Goal: Task Accomplishment & Management: Use online tool/utility

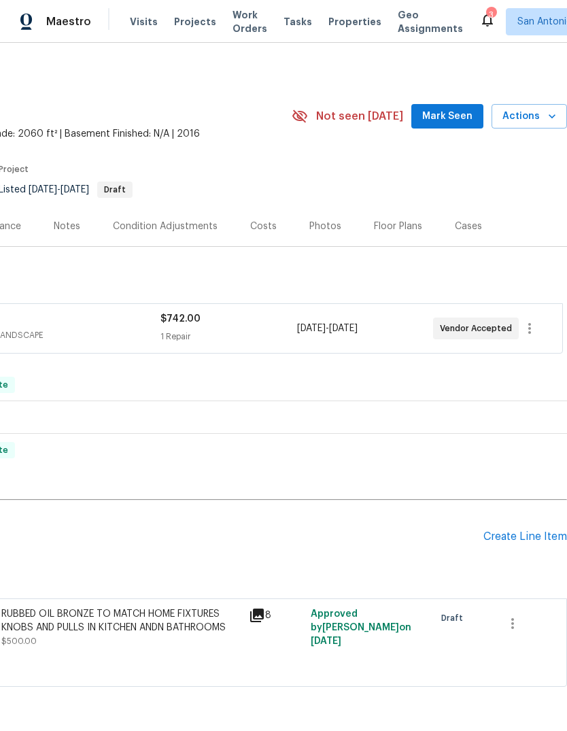
scroll to position [0, 201]
click at [517, 543] on div "Create Line Item" at bounding box center [525, 536] width 84 height 13
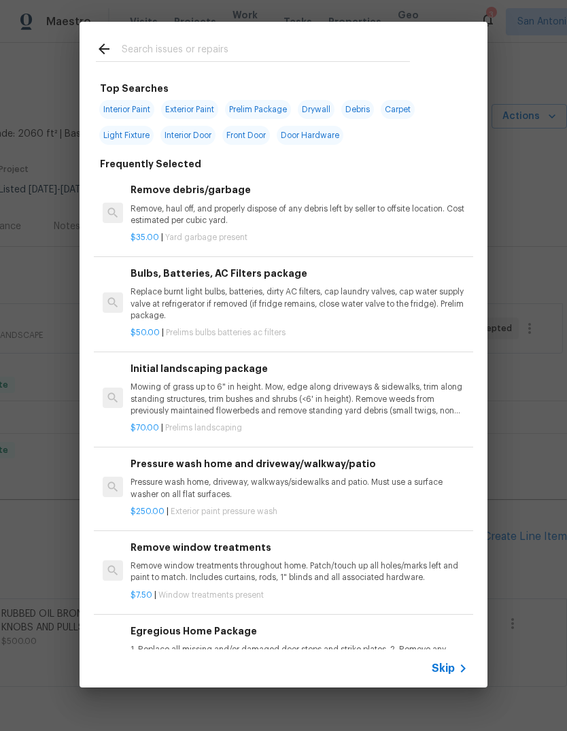
click at [201, 58] on input "text" at bounding box center [266, 51] width 288 height 20
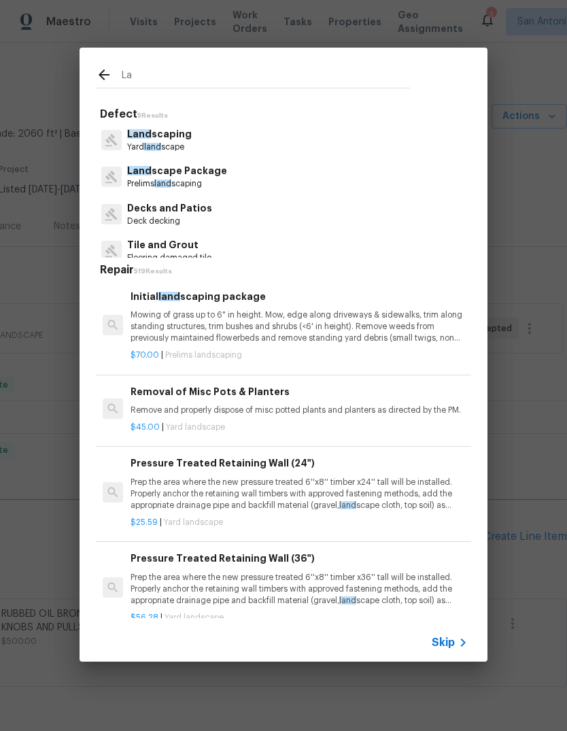
type input "L"
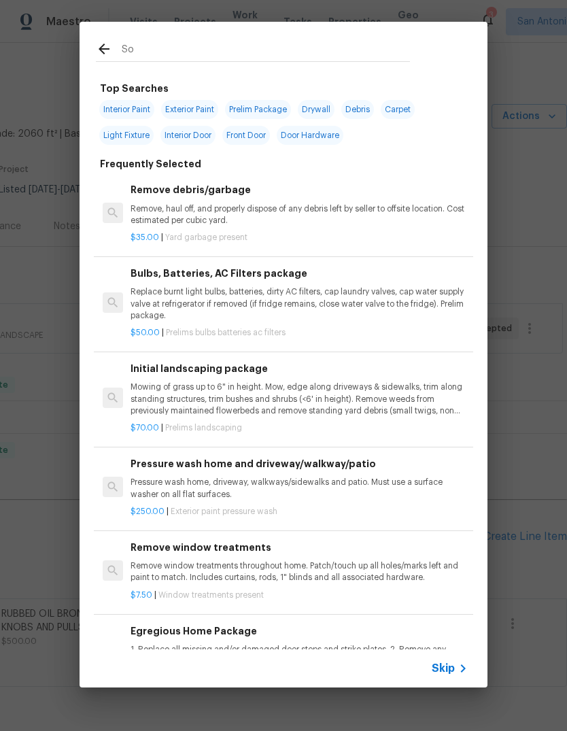
type input "Sod"
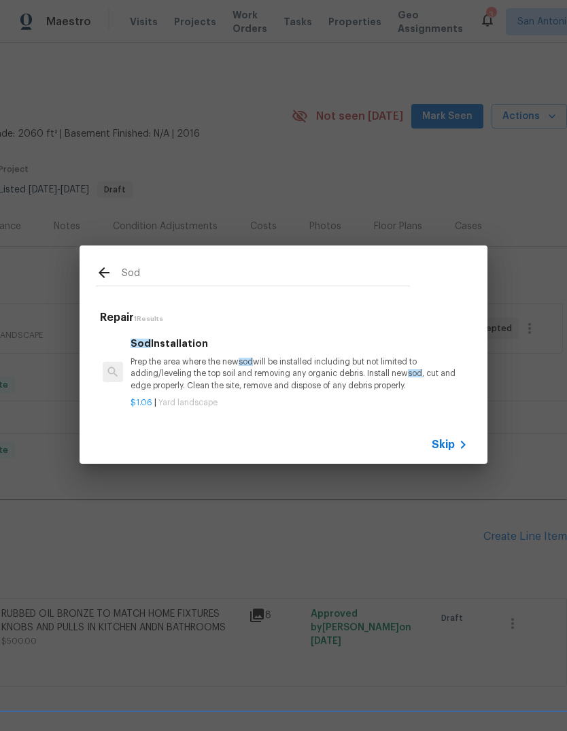
click at [226, 372] on p "Prep the area where the new sod will be installed including but not limited to …" at bounding box center [299, 373] width 337 height 35
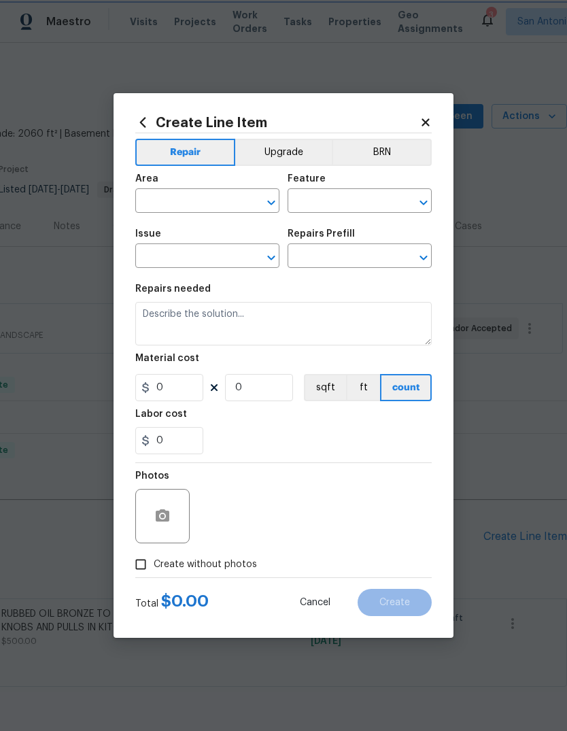
type input "Landscaping"
type textarea "Prep the area where the new sod will be installed including but not limited to …"
type input "1"
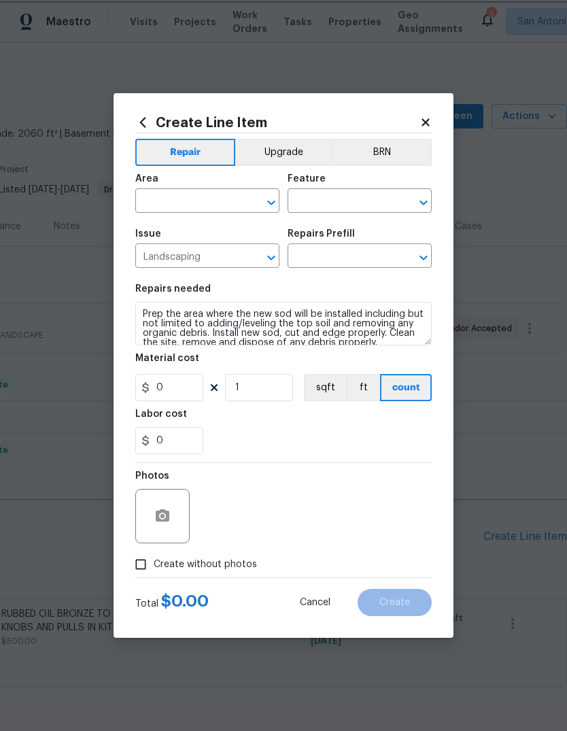
type input "Sod Installation $1.06"
type input "1.06"
click at [187, 201] on input "text" at bounding box center [188, 202] width 106 height 21
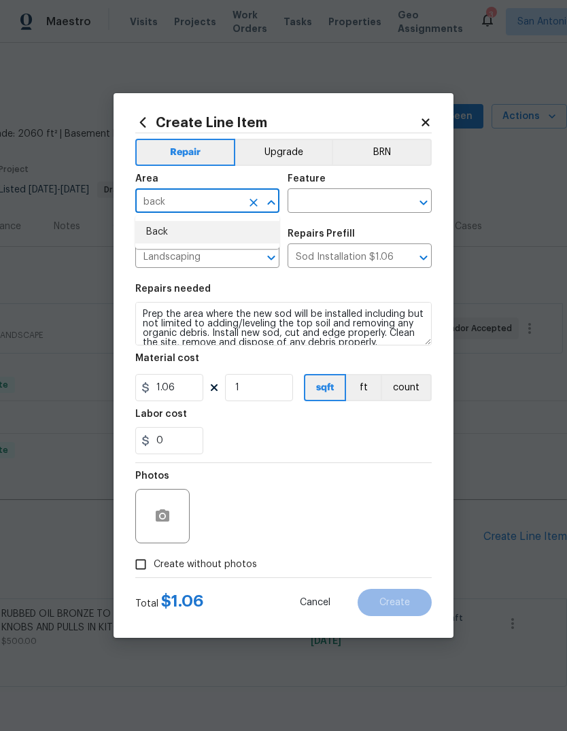
click at [194, 234] on li "Back" at bounding box center [207, 232] width 144 height 22
type input "Back"
click at [328, 203] on input "text" at bounding box center [341, 202] width 106 height 21
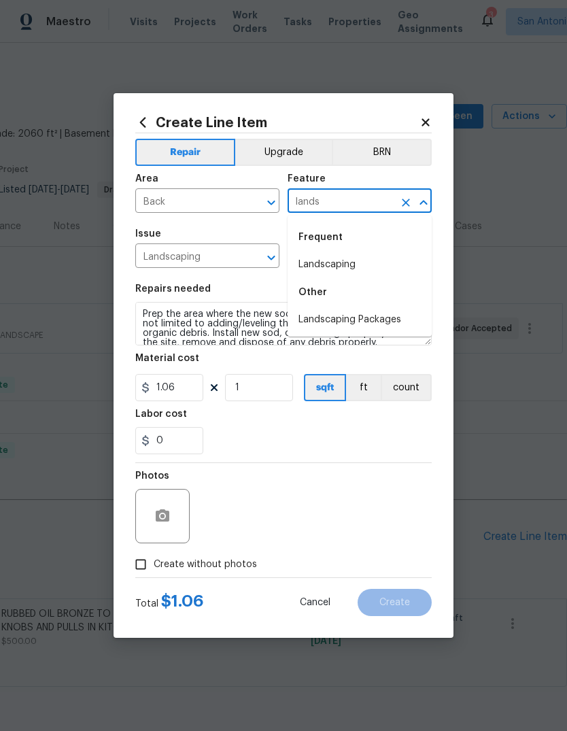
click at [353, 263] on li "Landscaping" at bounding box center [360, 265] width 144 height 22
type input "Landscaping"
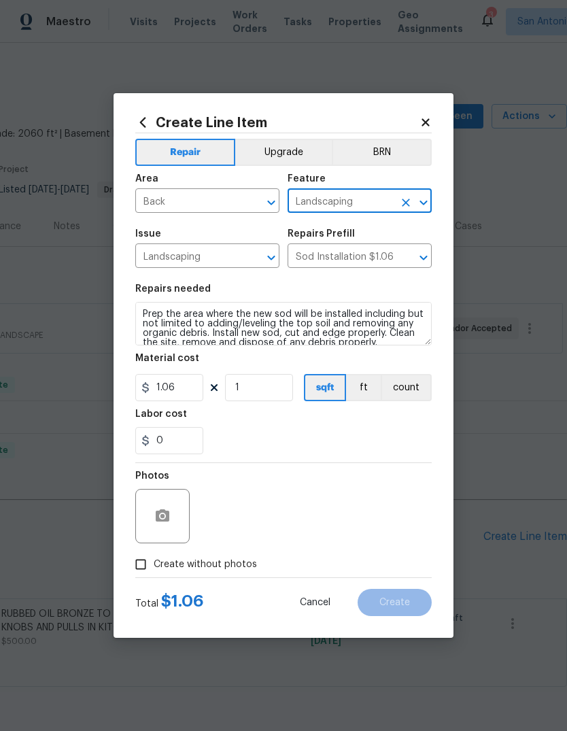
click at [148, 309] on textarea "Prep the area where the new sod will be installed including but not limited to …" at bounding box center [283, 324] width 296 height 44
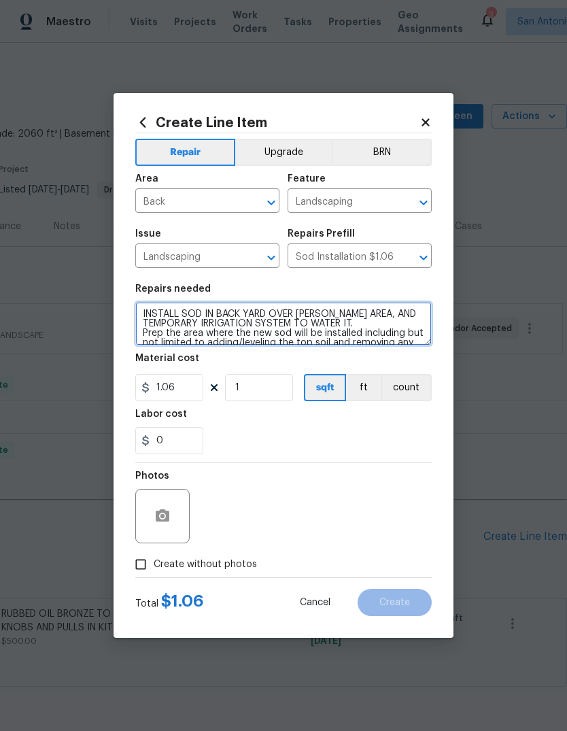
click at [141, 316] on textarea "INSTALL SOD IN BACK YARD OVER [PERSON_NAME] AREA, AND TEMPORARY IRRIGATION SYST…" at bounding box center [283, 324] width 296 height 44
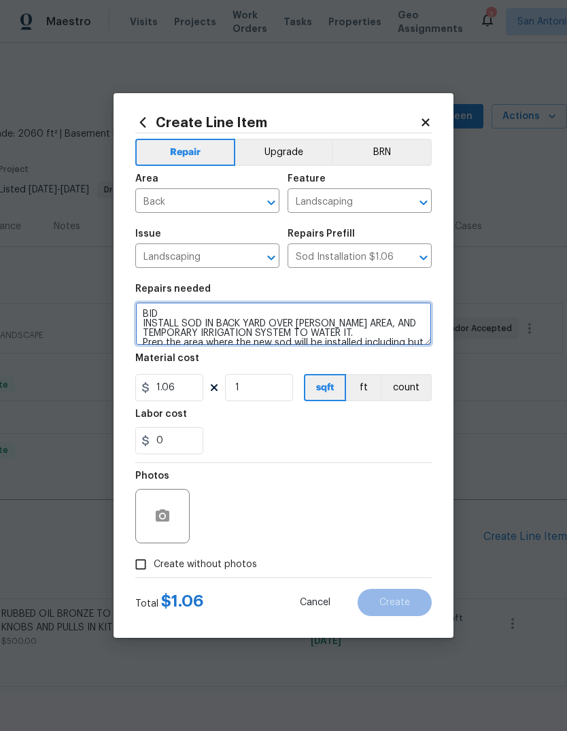
click at [190, 312] on textarea "BID INSTALL SOD IN BACK YARD OVER [PERSON_NAME] AREA, AND TEMPORARY IRRIGATION …" at bounding box center [283, 324] width 296 height 44
type textarea "BID TO INSTALL SOD IN BACK YARD OVER [PERSON_NAME] AREA, AND TEMPORARY IRRIGATI…"
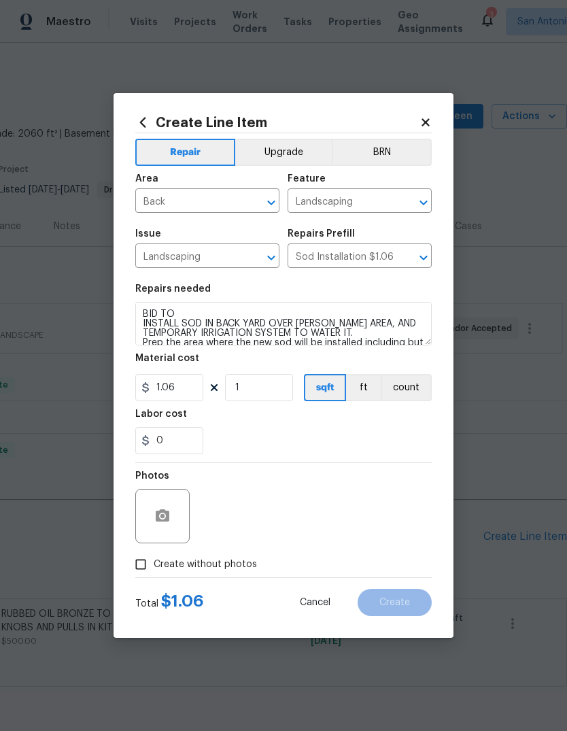
click at [394, 484] on div "Photos" at bounding box center [283, 507] width 296 height 88
click at [169, 522] on icon "button" at bounding box center [163, 515] width 14 height 12
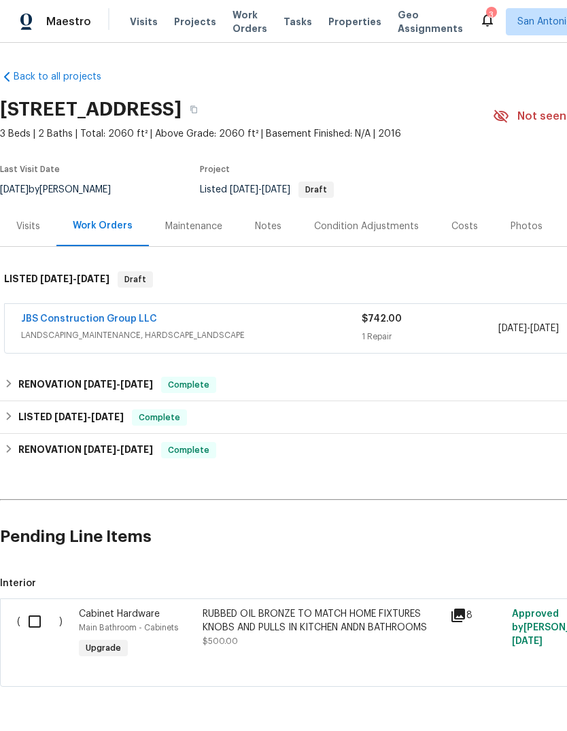
scroll to position [48, 0]
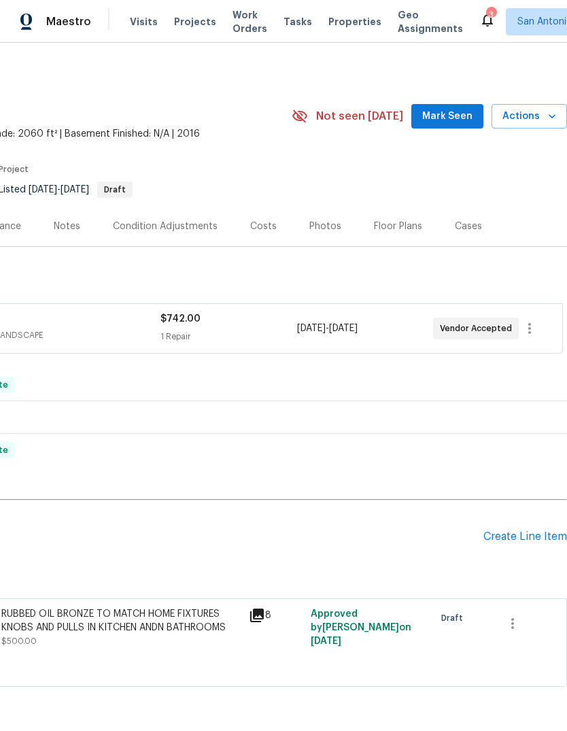
scroll to position [0, 201]
click at [511, 539] on div "Create Line Item" at bounding box center [525, 536] width 84 height 13
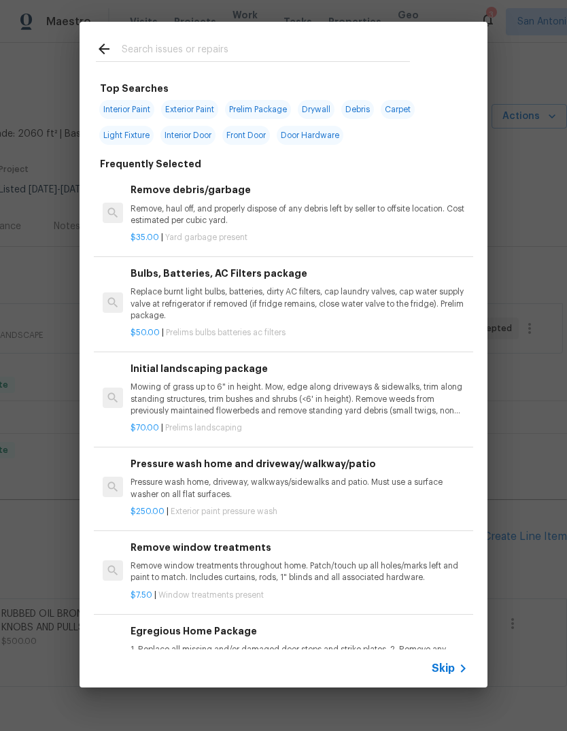
click at [194, 46] on input "text" at bounding box center [266, 51] width 288 height 20
type input "Sod"
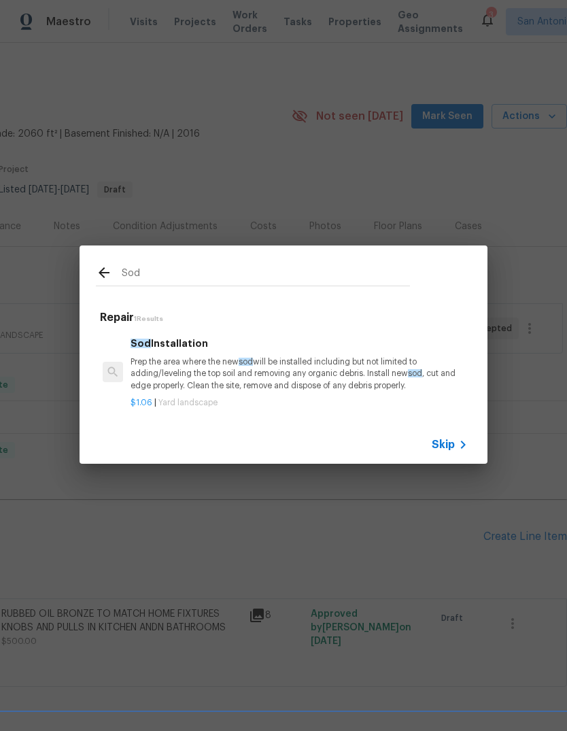
click at [198, 362] on p "Prep the area where the new sod will be installed including but not limited to …" at bounding box center [299, 373] width 337 height 35
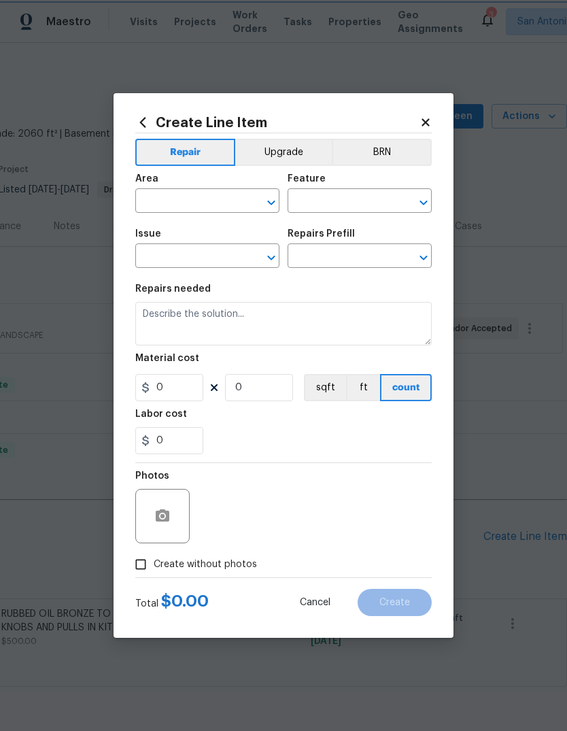
type input "Landscaping"
type textarea "Prep the area where the new sod will be installed including but not limited to …"
type input "1"
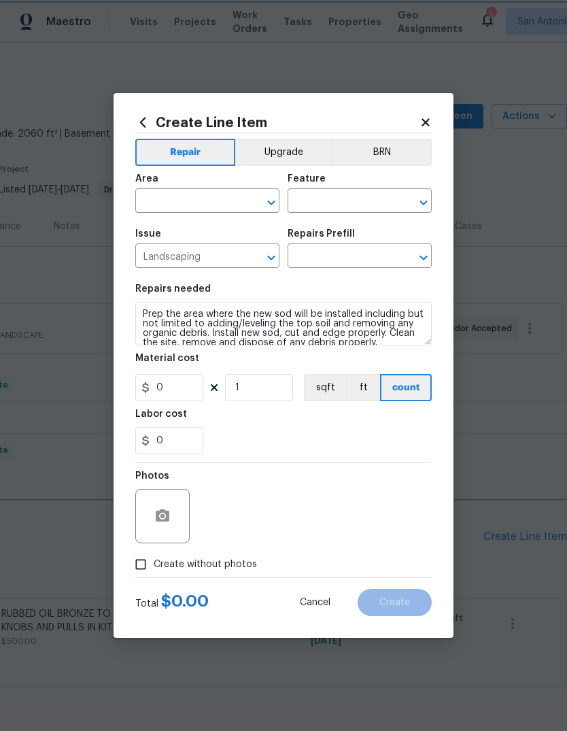
type input "Sod Installation $1.06"
type input "1.06"
click at [195, 198] on input "text" at bounding box center [188, 202] width 106 height 21
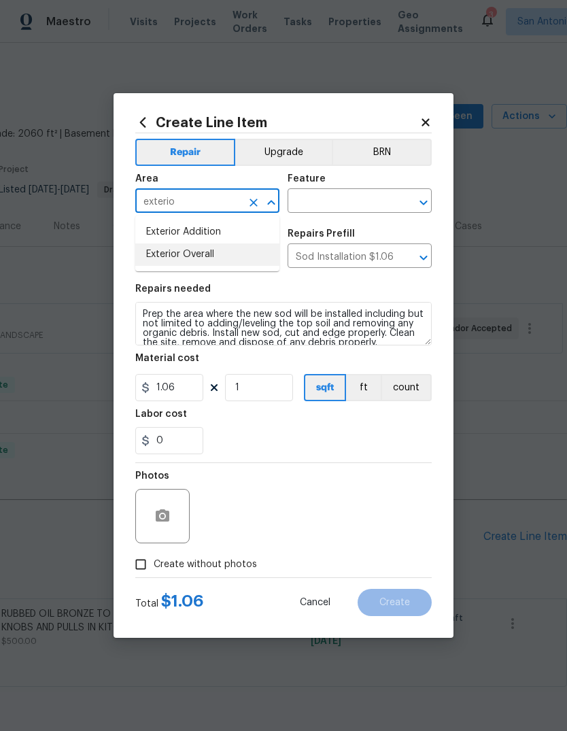
click at [229, 249] on li "Exterior Overall" at bounding box center [207, 254] width 144 height 22
type input "Exterior Overall"
click at [333, 197] on input "text" at bounding box center [341, 202] width 106 height 21
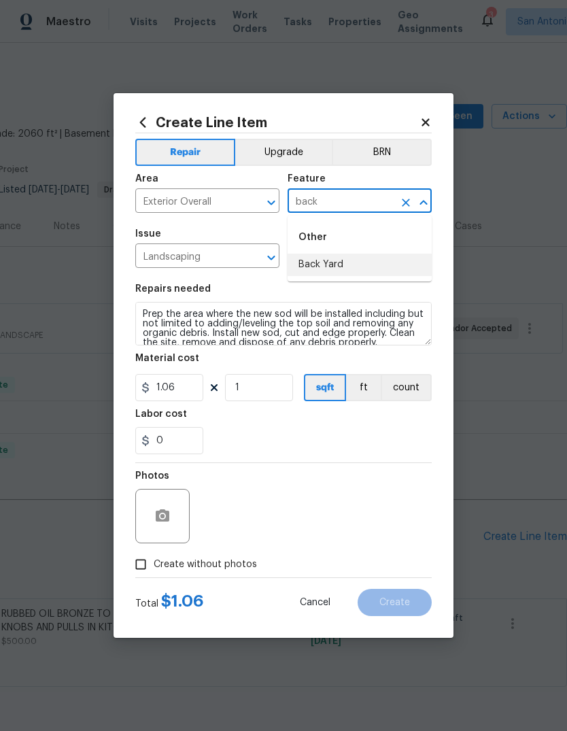
click at [343, 263] on li "Back Yard" at bounding box center [360, 265] width 144 height 22
type input "Back Yard"
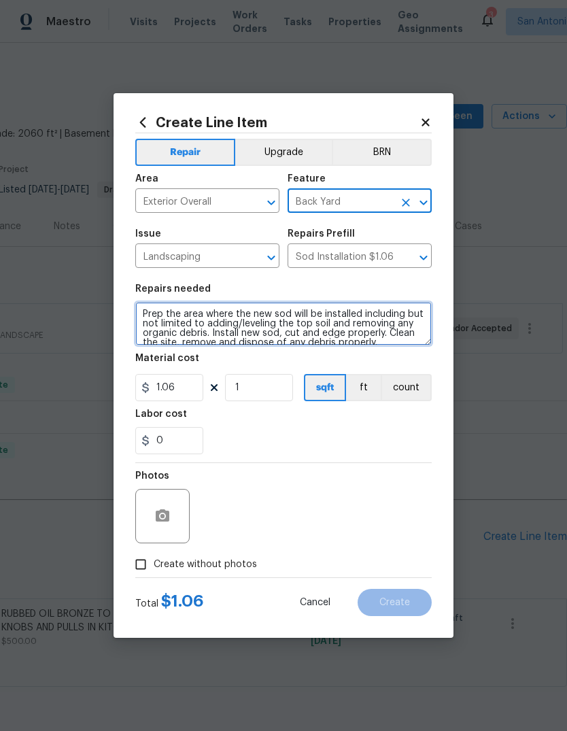
click at [142, 317] on textarea "Prep the area where the new sod will be installed including but not limited to …" at bounding box center [283, 324] width 296 height 44
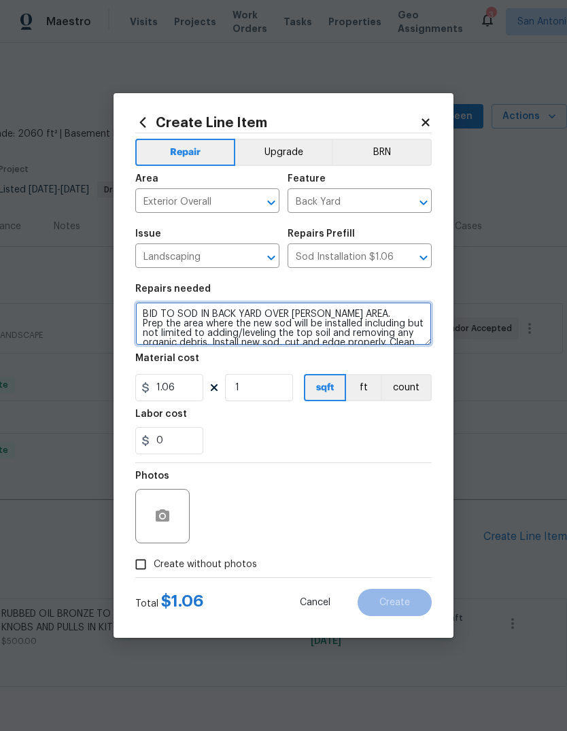
type textarea "BID TO SOD IN BACK YARD OVER SANDY AREA. Prep the area where the new sod will b…"
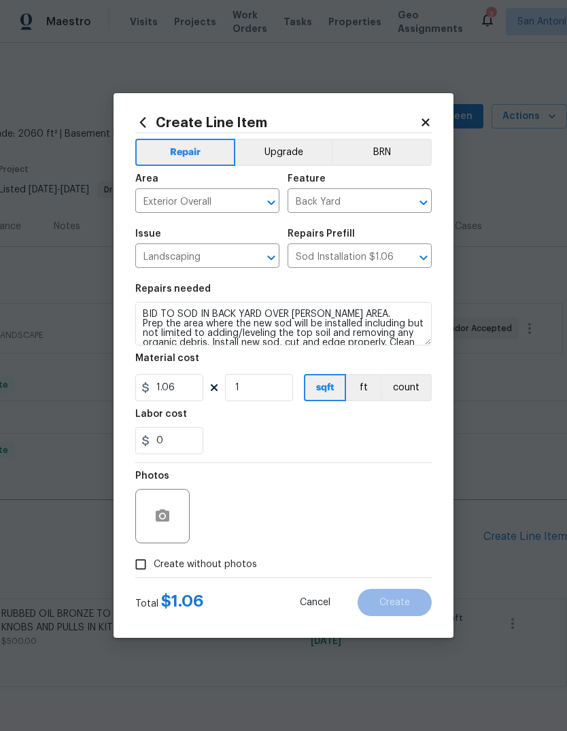
click at [384, 441] on div "0" at bounding box center [283, 440] width 296 height 27
click at [170, 521] on icon "button" at bounding box center [162, 516] width 16 height 16
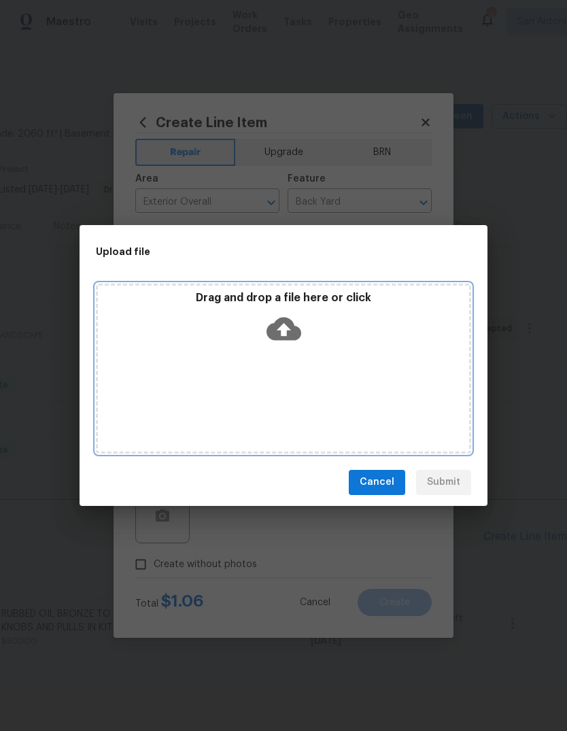
click at [288, 350] on div "Drag and drop a file here or click" at bounding box center [283, 369] width 375 height 170
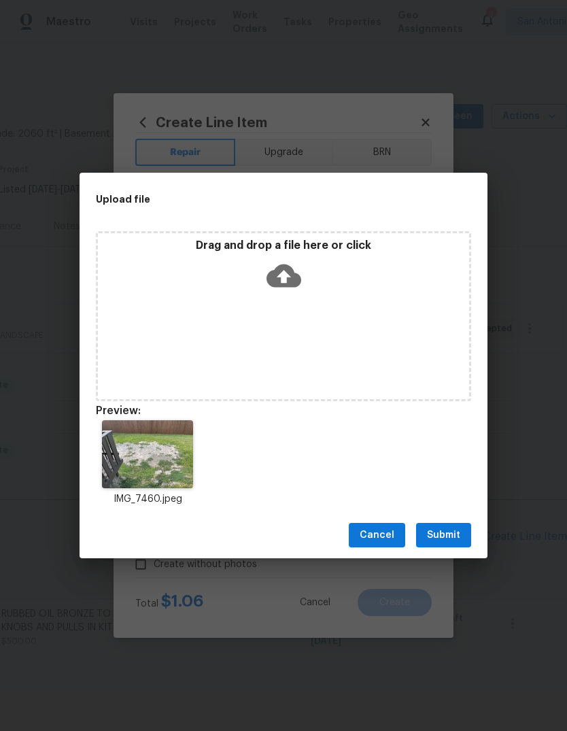
click at [442, 527] on span "Submit" at bounding box center [443, 535] width 33 height 17
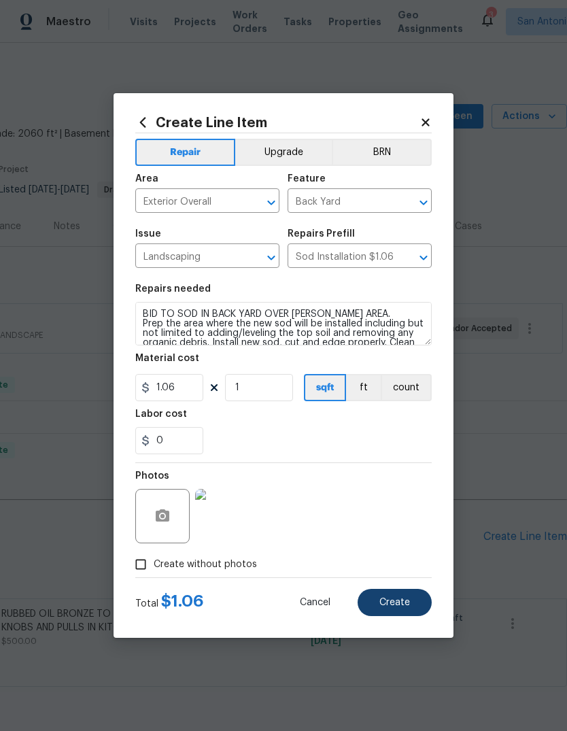
click at [395, 613] on button "Create" at bounding box center [395, 602] width 74 height 27
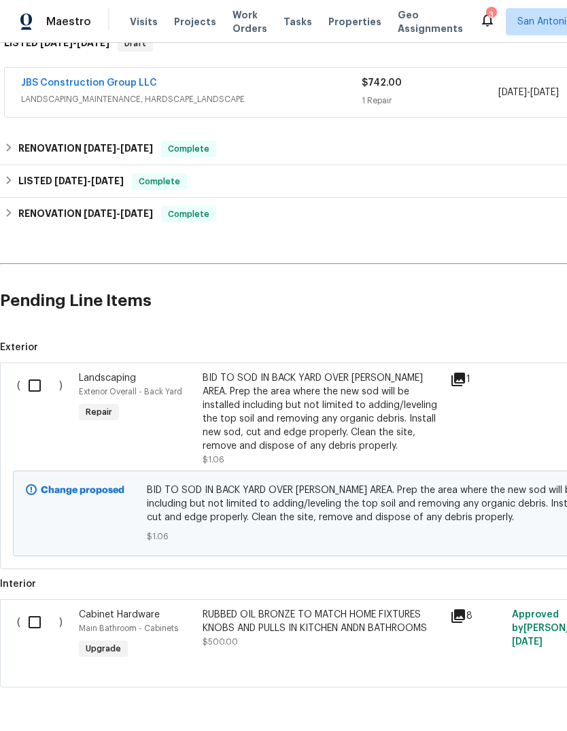
scroll to position [235, 0]
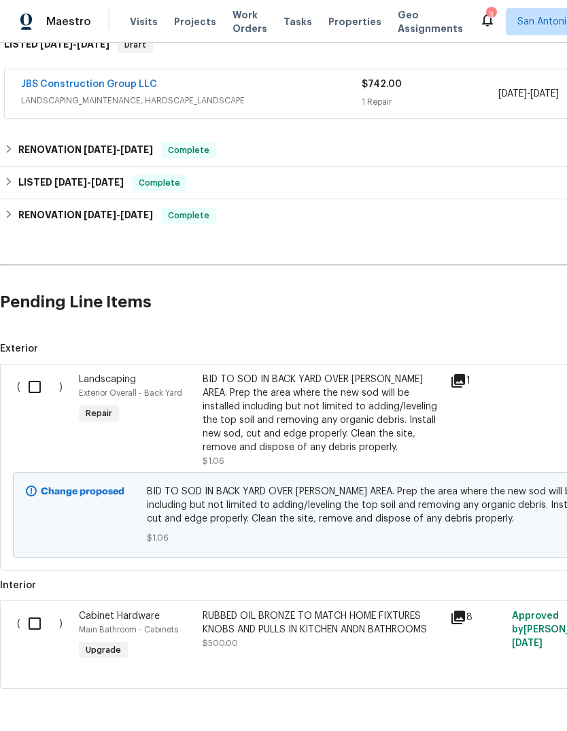
click at [31, 390] on input "checkbox" at bounding box center [39, 387] width 39 height 29
checkbox input "true"
click at [508, 704] on span "Create Work Order" at bounding box center [489, 697] width 90 height 17
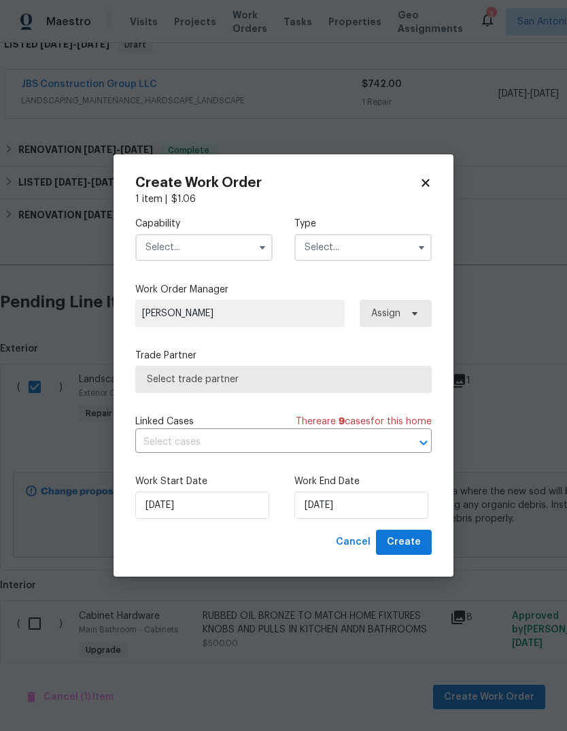
click at [221, 248] on input "text" at bounding box center [203, 247] width 137 height 27
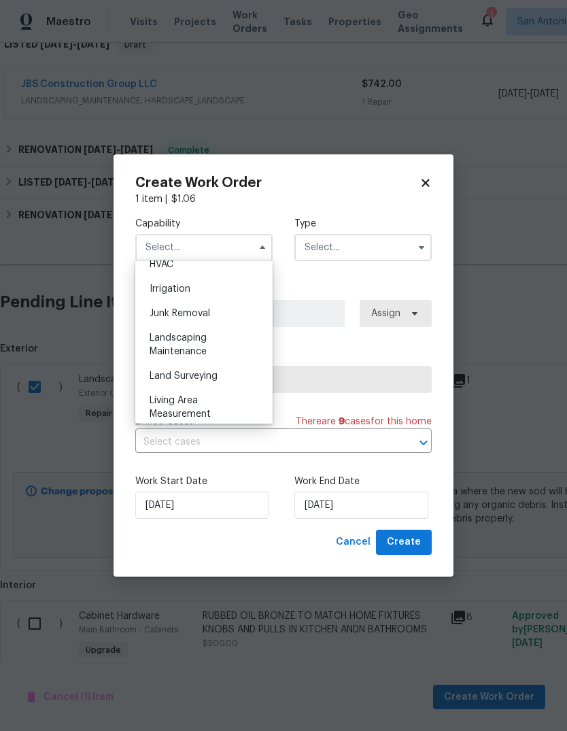
scroll to position [835, 0]
click at [198, 342] on div "Landscaping Maintenance" at bounding box center [204, 343] width 131 height 38
type input "Landscaping Maintenance"
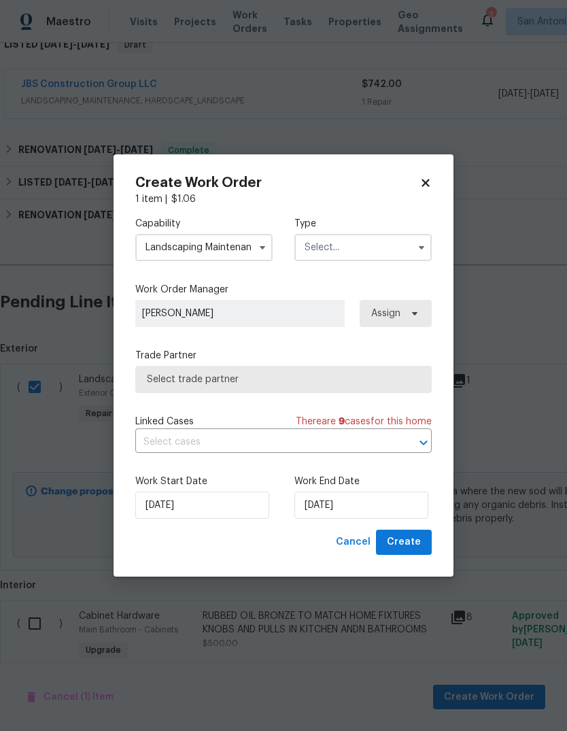
click at [358, 248] on input "text" at bounding box center [362, 247] width 137 height 27
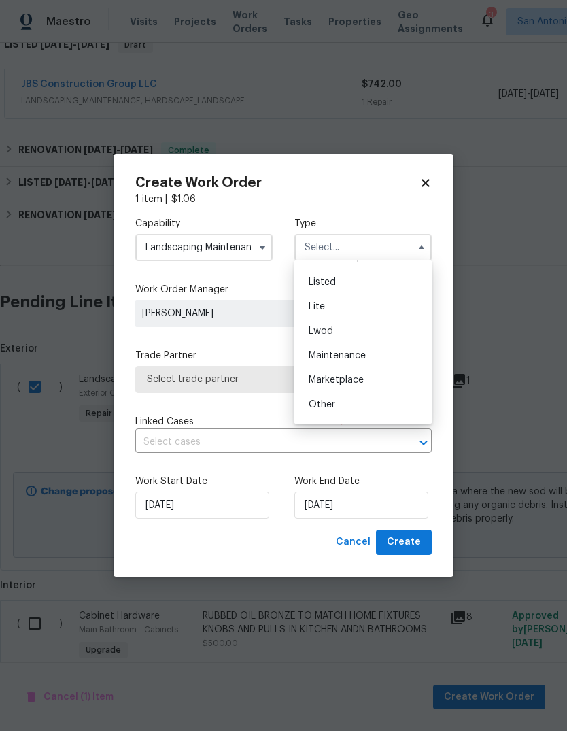
scroll to position [139, 0]
click at [352, 287] on div "Listed" at bounding box center [363, 283] width 131 height 24
type input "Listed"
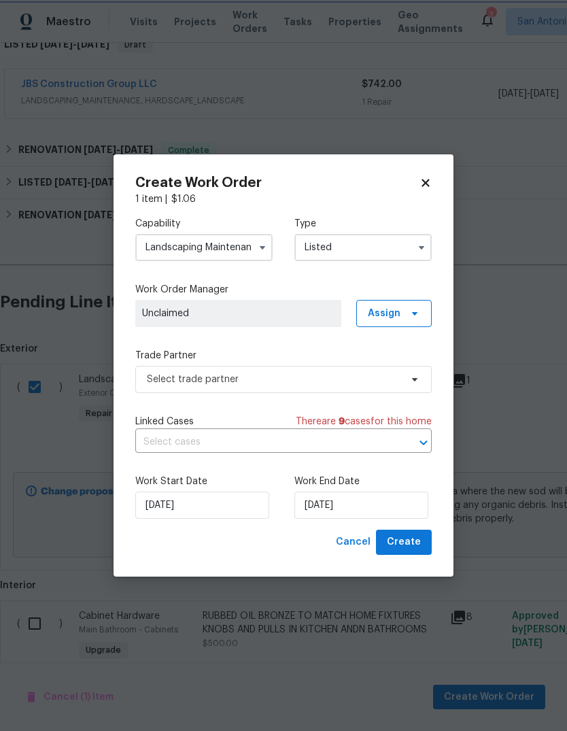
scroll to position [0, 0]
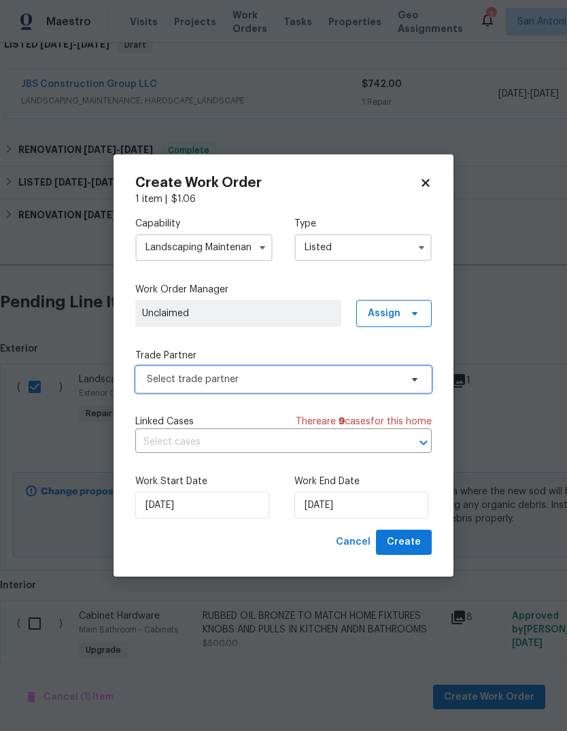
click at [326, 381] on span "Select trade partner" at bounding box center [274, 380] width 254 height 14
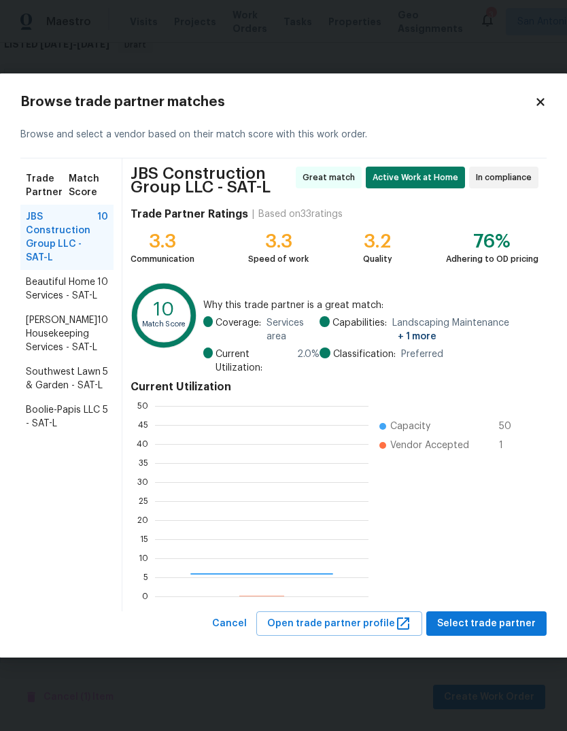
scroll to position [190, 214]
click at [48, 291] on span "Beautiful Home Services - SAT-L" at bounding box center [61, 288] width 71 height 27
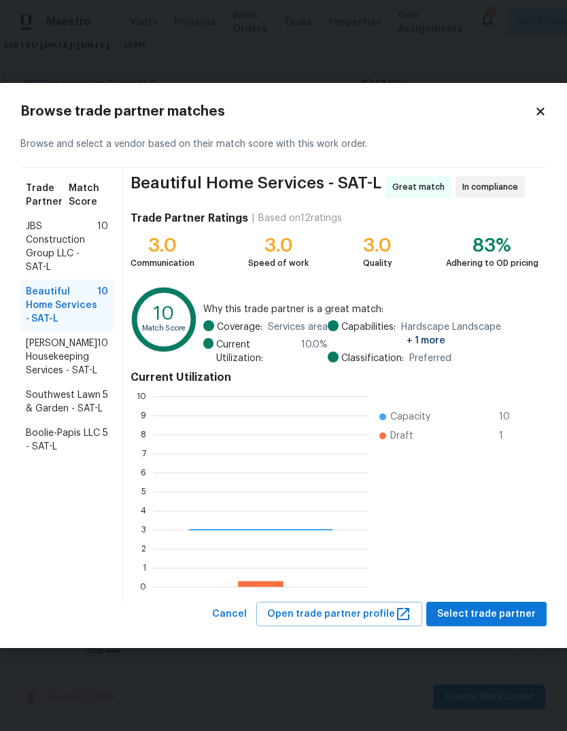
scroll to position [190, 216]
click at [48, 357] on span "Arelis Housekeeping Services - SAT-L" at bounding box center [61, 357] width 71 height 41
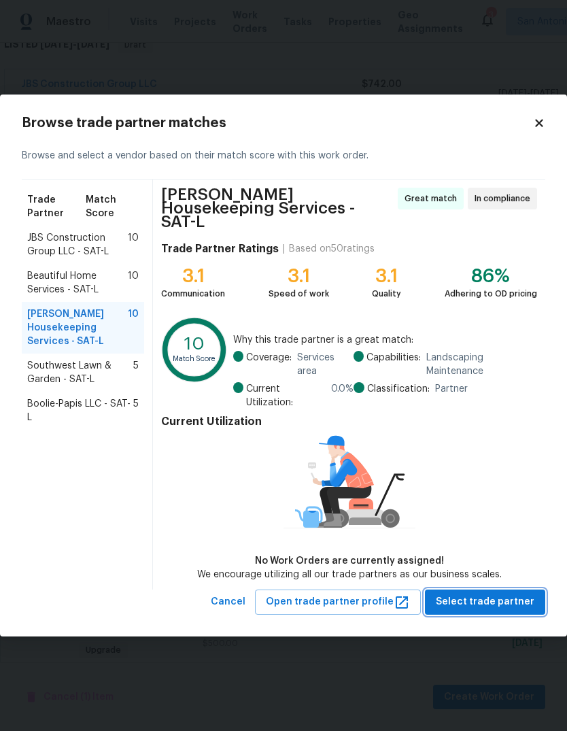
click at [497, 596] on span "Select trade partner" at bounding box center [485, 602] width 99 height 17
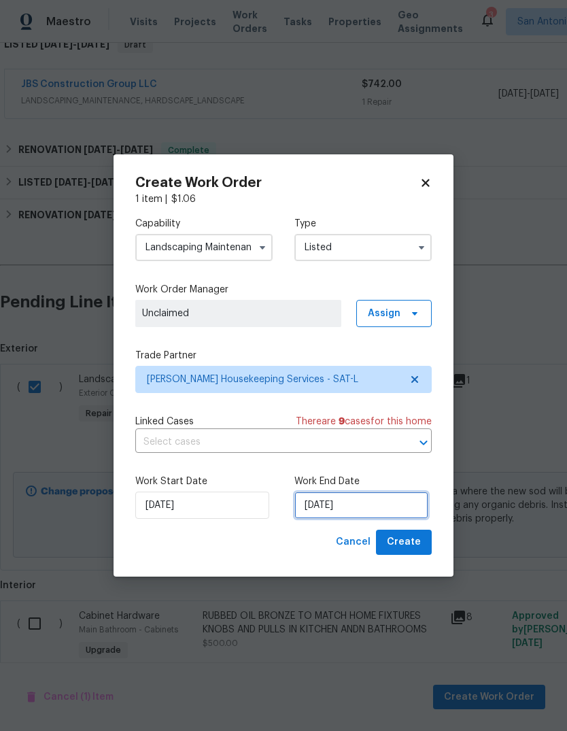
click at [337, 505] on input "8/22/2025" at bounding box center [361, 505] width 134 height 27
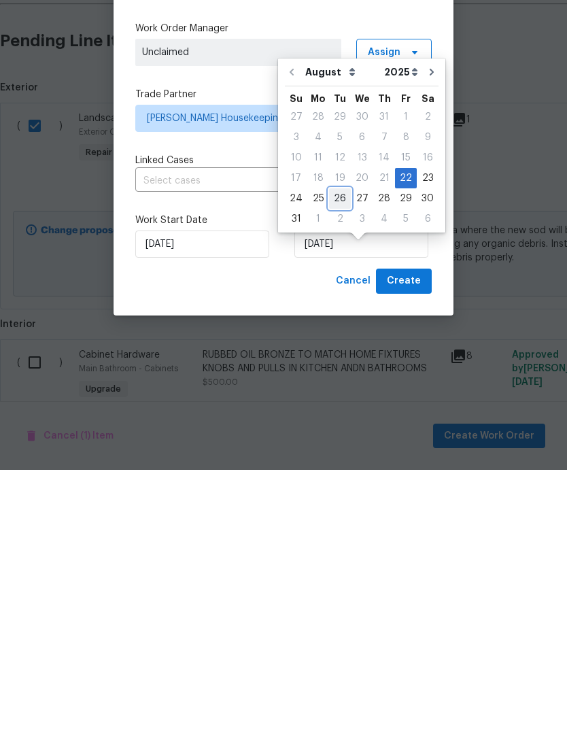
click at [339, 450] on div "26" at bounding box center [340, 459] width 22 height 19
type input "8/26/2025"
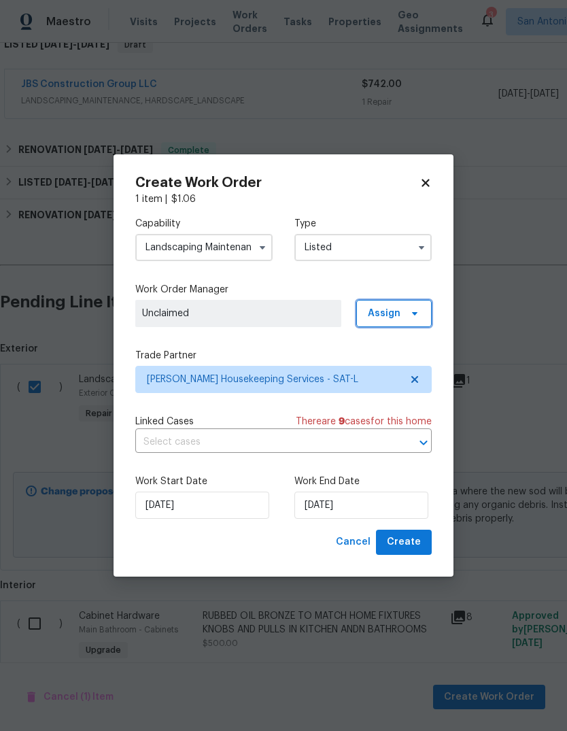
click at [408, 324] on span "Assign" at bounding box center [393, 313] width 75 height 27
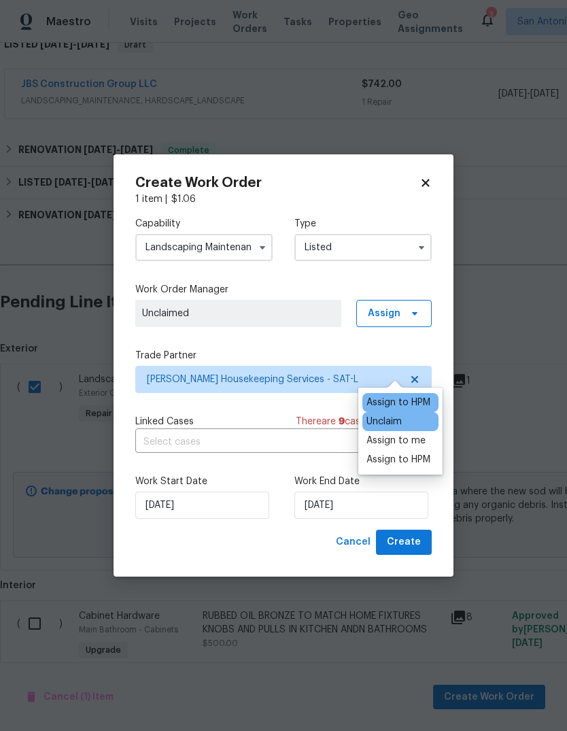
click at [412, 396] on div "Assign to HPM" at bounding box center [399, 403] width 64 height 14
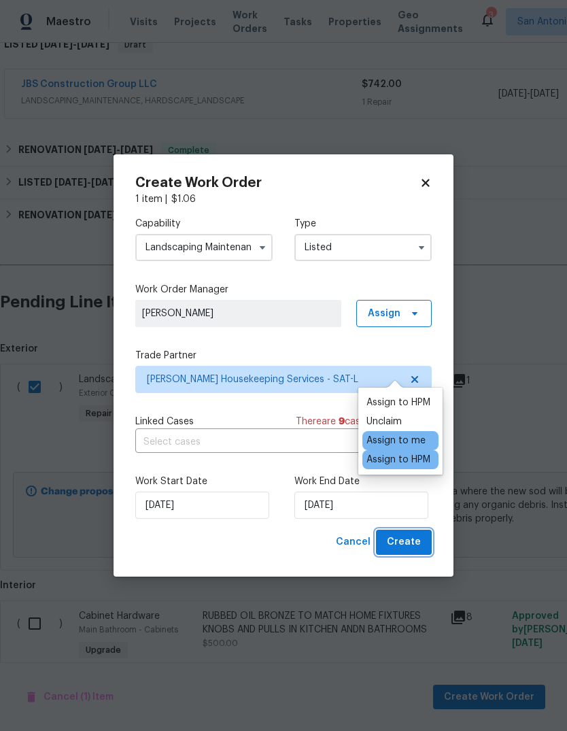
click at [413, 547] on span "Create" at bounding box center [404, 542] width 34 height 17
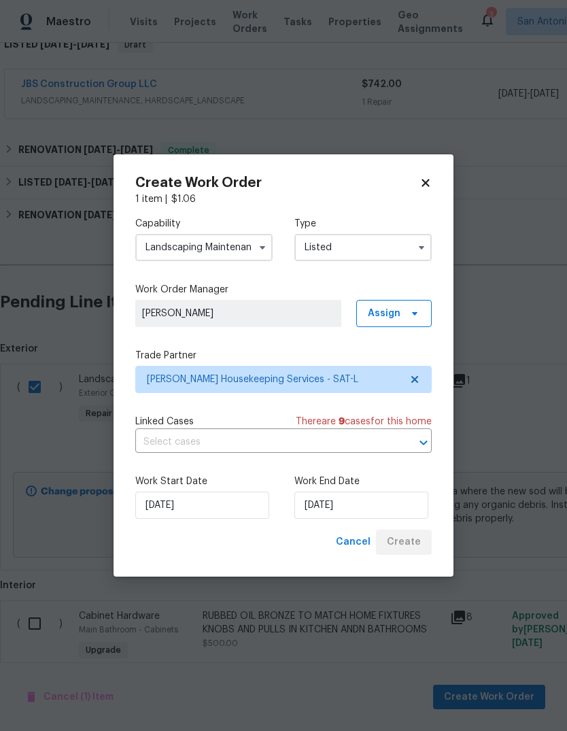
checkbox input "false"
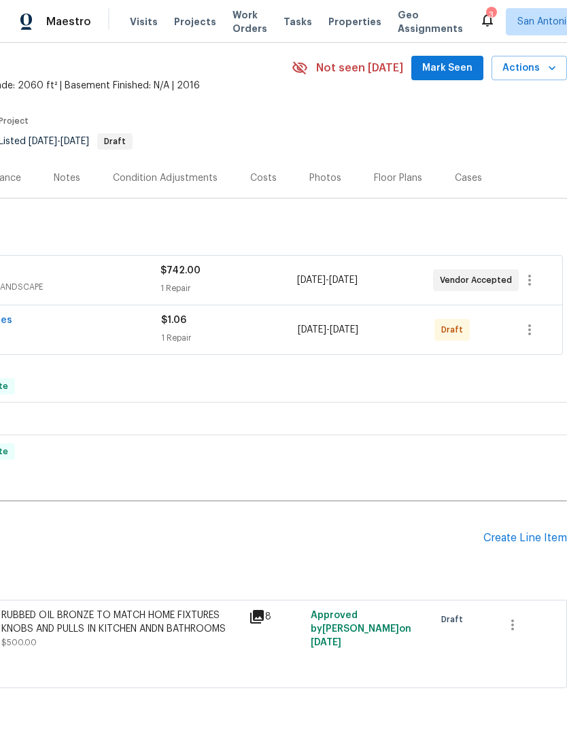
scroll to position [47, 201]
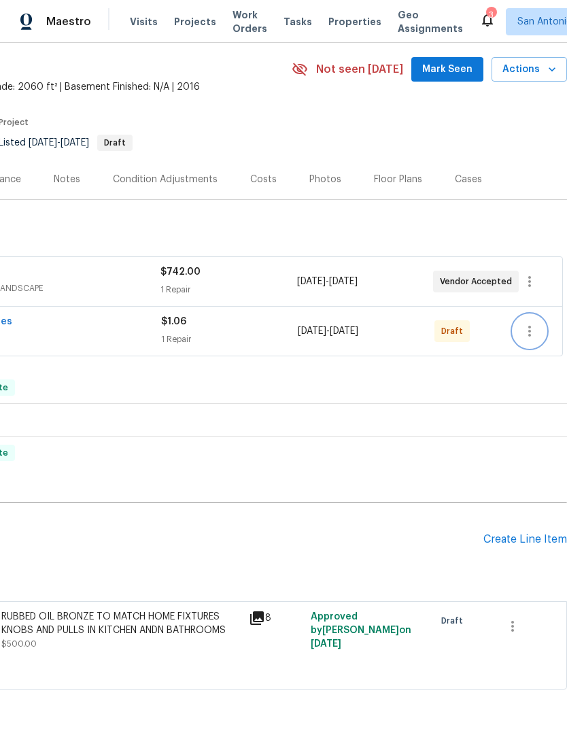
click at [532, 323] on icon "button" at bounding box center [530, 331] width 16 height 16
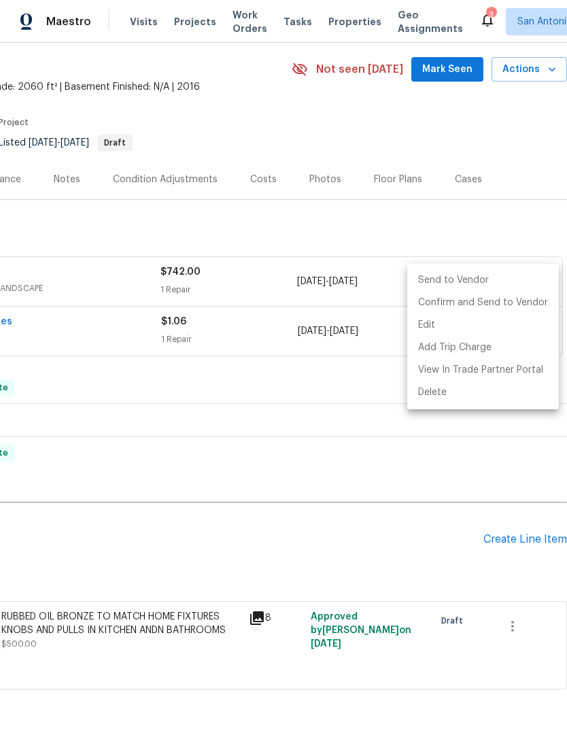
click at [483, 280] on li "Send to Vendor" at bounding box center [483, 280] width 152 height 22
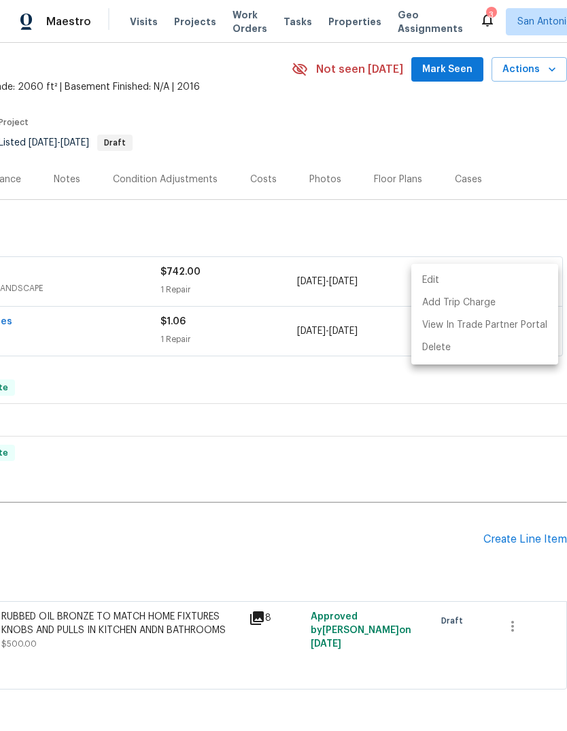
click at [426, 497] on div at bounding box center [283, 365] width 567 height 731
